Goal: Information Seeking & Learning: Learn about a topic

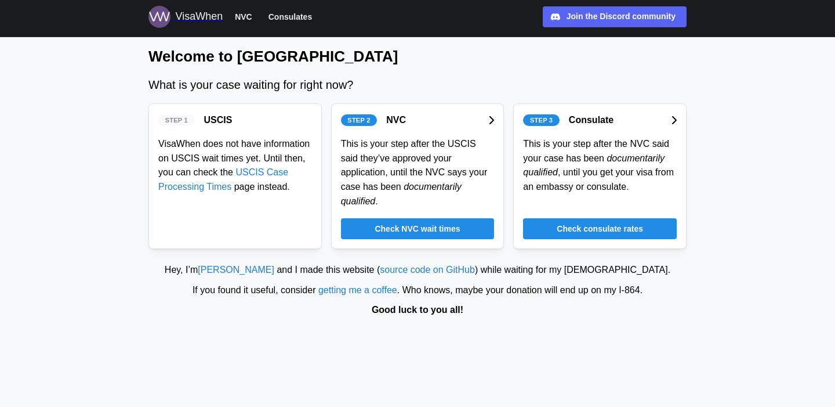
click at [620, 120] on div "Step 3 Consulate" at bounding box center [600, 120] width 154 height 15
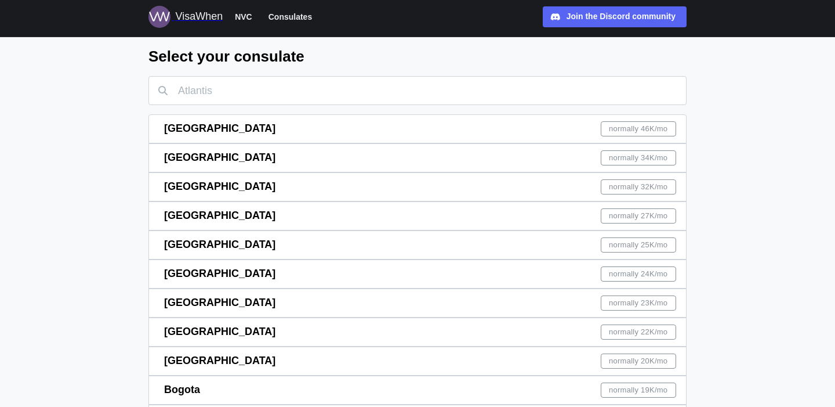
click at [283, 215] on div "Guangzhou normally 27K /mo" at bounding box center [420, 216] width 512 height 28
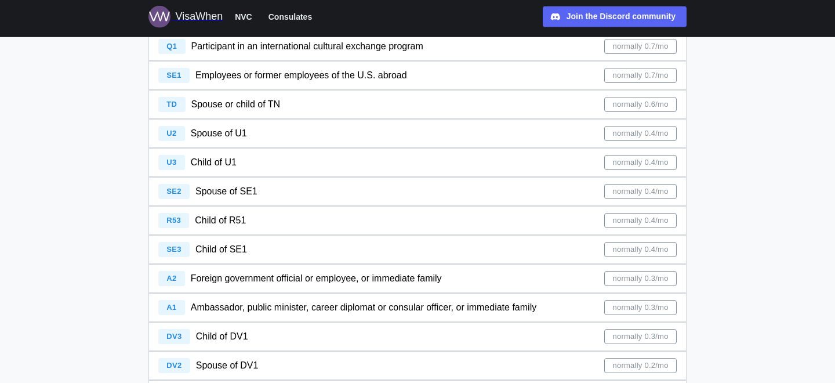
scroll to position [1148, 0]
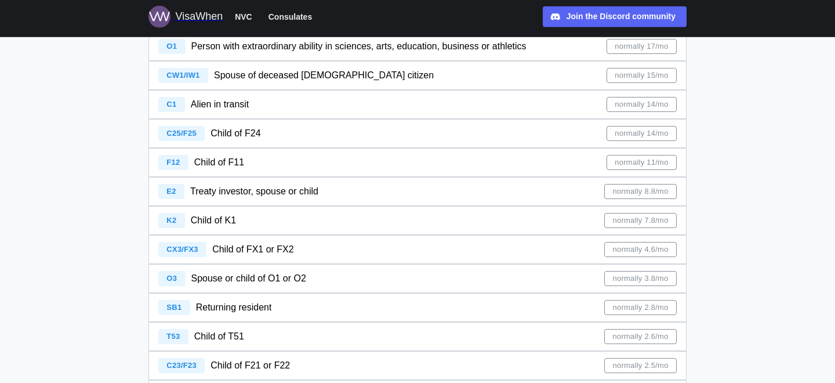
click at [172, 188] on span "E2" at bounding box center [171, 191] width 9 height 9
